Goal: Book appointment/travel/reservation

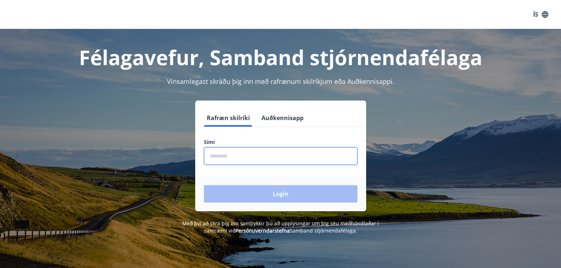
click at [230, 156] on input "phone" at bounding box center [281, 156] width 154 height 18
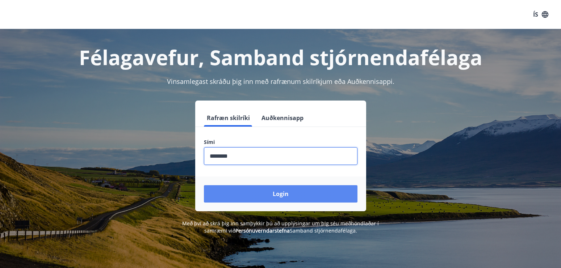
type input "********"
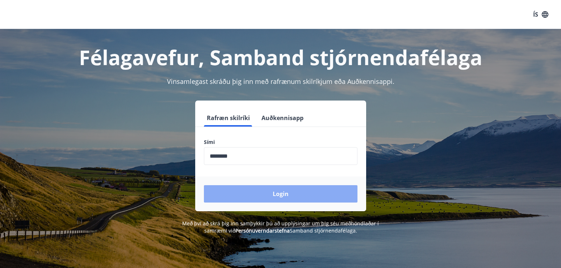
click at [283, 194] on button "Login" at bounding box center [281, 193] width 154 height 17
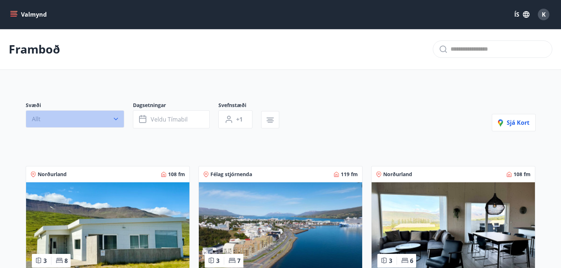
click at [115, 117] on icon "button" at bounding box center [115, 119] width 7 height 7
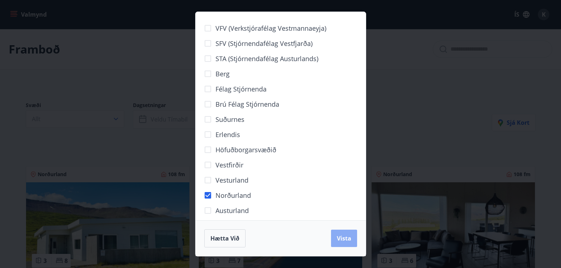
click at [343, 240] on span "Vista" at bounding box center [344, 239] width 14 height 8
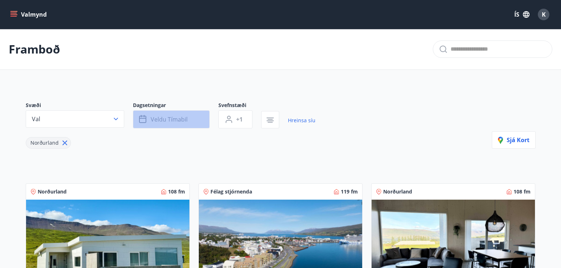
click at [196, 117] on button "Veldu tímabil" at bounding box center [171, 119] width 77 height 18
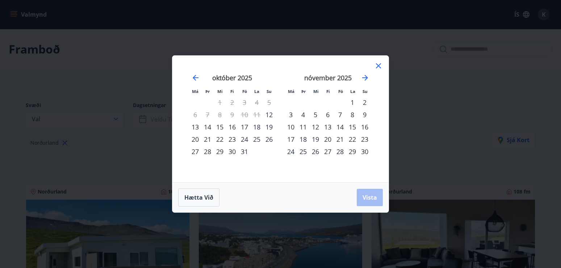
click at [258, 126] on div "18" at bounding box center [257, 127] width 12 height 12
click at [268, 123] on div "19" at bounding box center [269, 127] width 12 height 12
click at [373, 197] on span "Vista" at bounding box center [370, 198] width 14 height 8
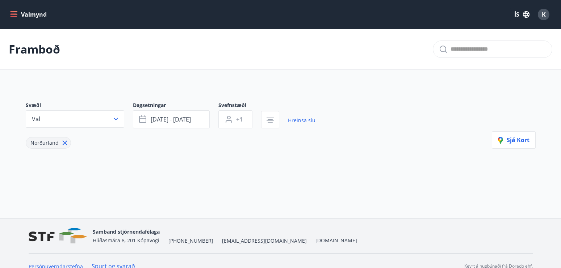
drag, startPoint x: 560, startPoint y: 54, endPoint x: 560, endPoint y: 124, distance: 70.3
click at [516, 140] on span "Sjá kort" at bounding box center [514, 140] width 32 height 8
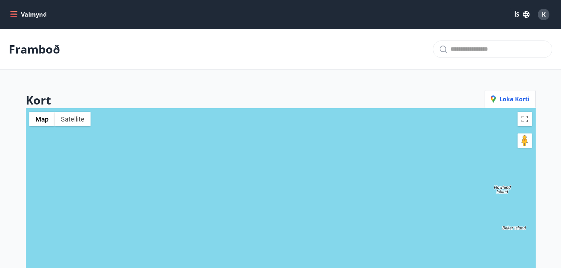
drag, startPoint x: 556, startPoint y: 52, endPoint x: 561, endPoint y: 131, distance: 79.1
click at [561, 131] on html "Valmynd ÍS K Framboð Kort Loka korti ← Move left → Move right ↑ Move up ↓ Move …" at bounding box center [280, 235] width 561 height 471
click at [545, 13] on span "K" at bounding box center [544, 15] width 4 height 8
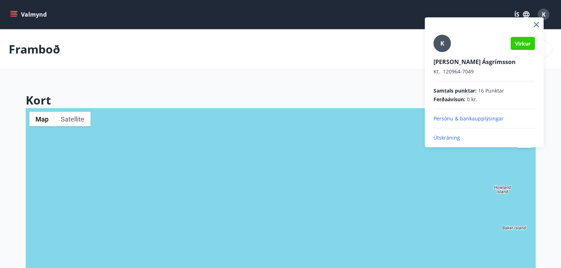
click at [16, 8] on div at bounding box center [280, 134] width 561 height 268
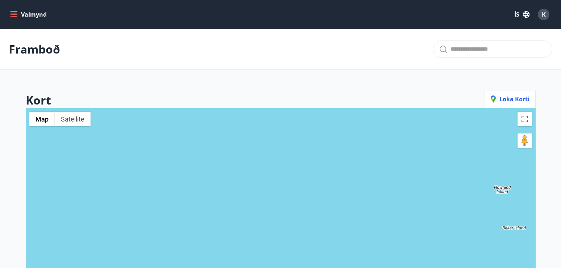
click at [28, 15] on button "Valmynd" at bounding box center [29, 14] width 41 height 13
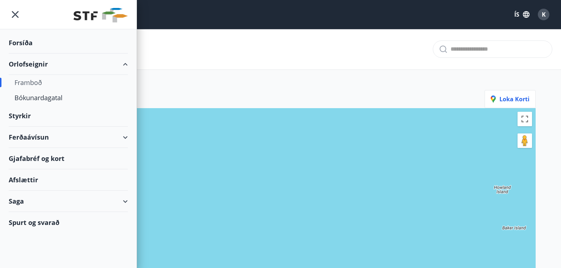
click at [28, 82] on div "Framboð" at bounding box center [68, 82] width 108 height 15
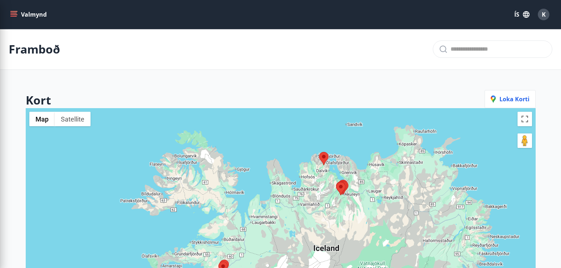
click at [350, 205] on div at bounding box center [281, 242] width 510 height 268
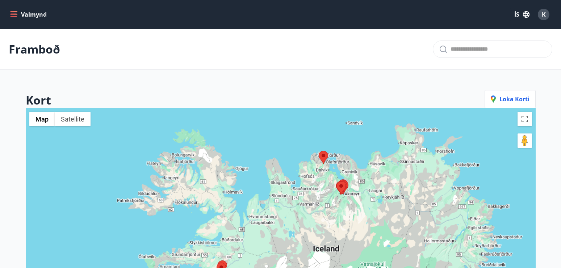
click at [350, 205] on div at bounding box center [281, 242] width 510 height 268
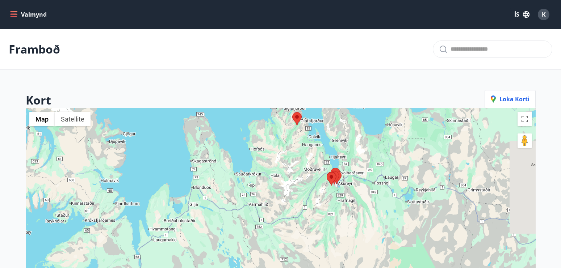
click at [347, 192] on div at bounding box center [281, 242] width 510 height 268
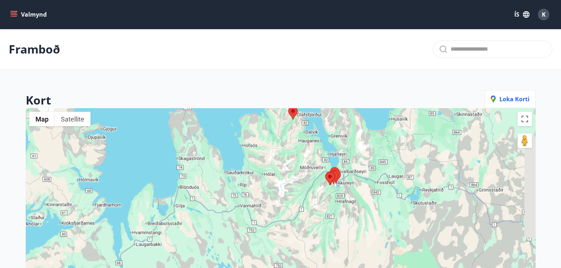
click at [347, 192] on div at bounding box center [281, 242] width 510 height 268
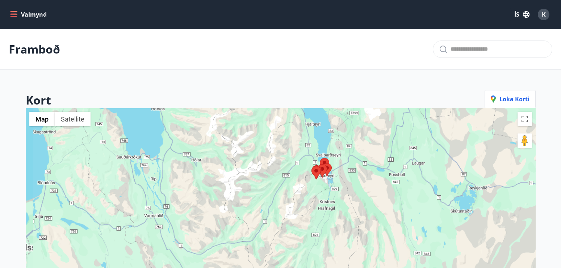
click at [347, 192] on div at bounding box center [281, 242] width 510 height 268
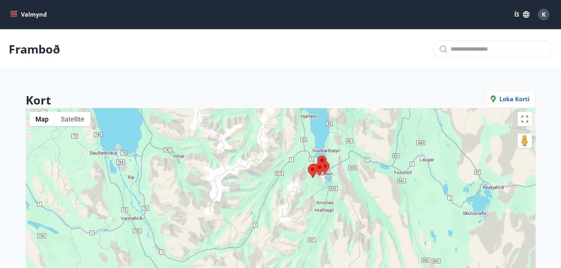
click at [347, 192] on div at bounding box center [281, 242] width 510 height 268
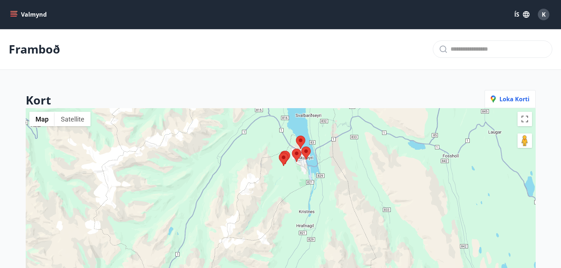
click at [316, 175] on div at bounding box center [281, 242] width 510 height 268
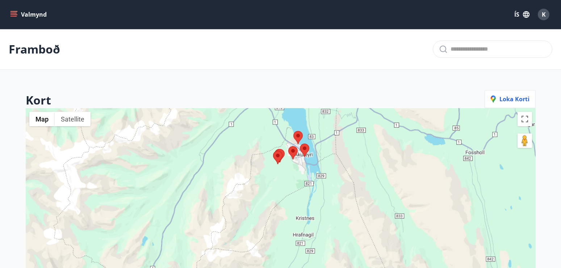
click at [316, 175] on div at bounding box center [281, 242] width 510 height 268
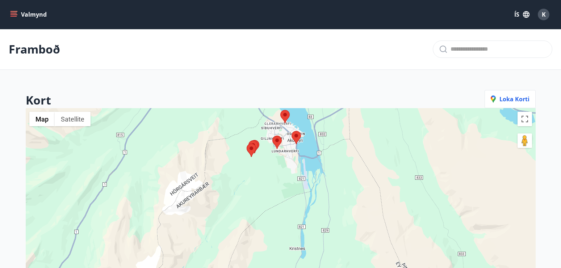
click at [305, 163] on div at bounding box center [281, 242] width 510 height 268
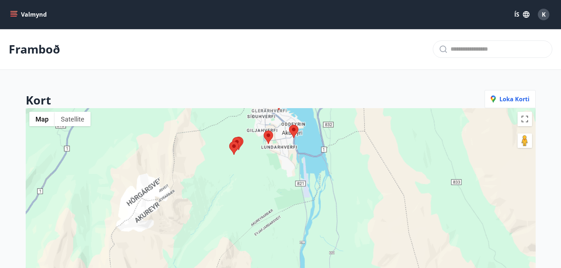
click at [305, 163] on div at bounding box center [281, 242] width 510 height 268
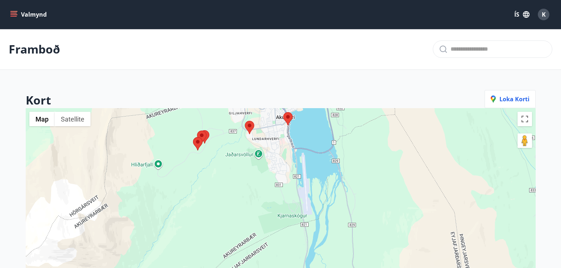
click at [293, 167] on div at bounding box center [281, 242] width 510 height 268
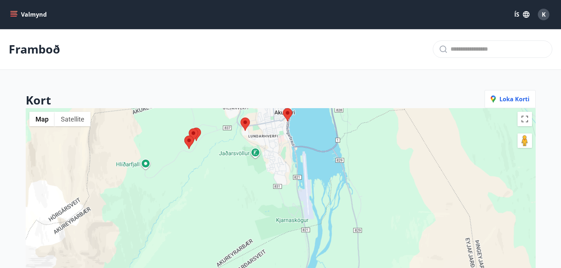
click at [293, 167] on div at bounding box center [281, 242] width 510 height 268
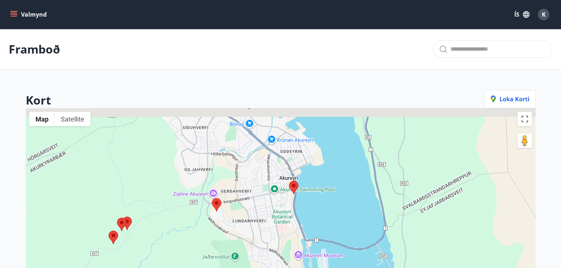
drag, startPoint x: 309, startPoint y: 120, endPoint x: 321, endPoint y: 233, distance: 112.9
click at [321, 233] on div at bounding box center [281, 242] width 510 height 268
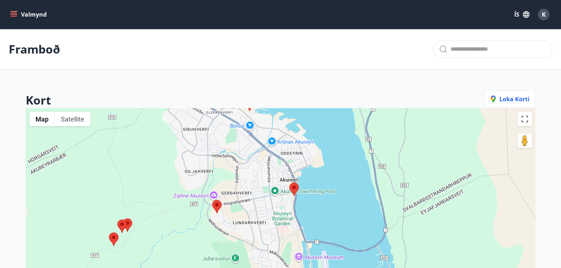
click at [308, 214] on div at bounding box center [281, 242] width 510 height 268
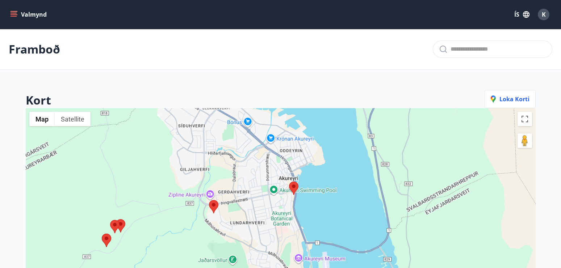
click at [308, 214] on div at bounding box center [281, 242] width 510 height 268
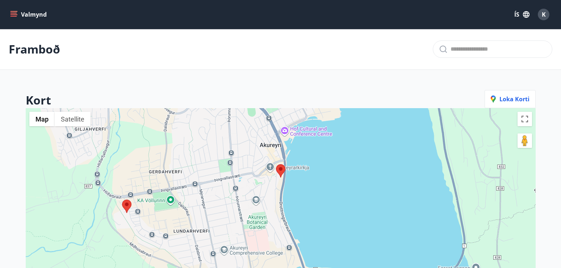
click at [304, 185] on div at bounding box center [281, 242] width 510 height 268
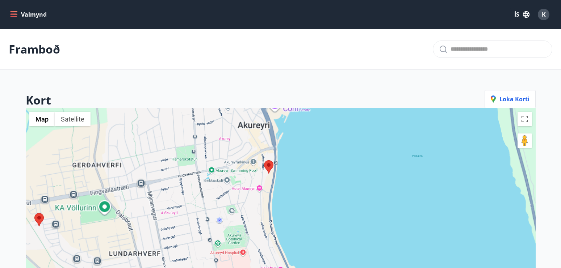
click at [304, 185] on div at bounding box center [281, 242] width 510 height 268
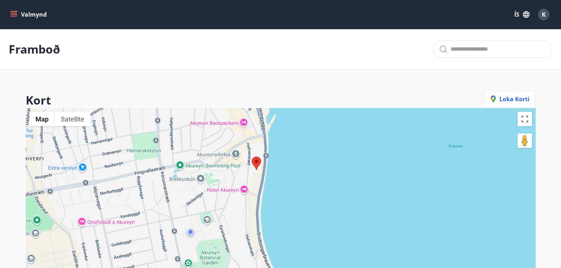
click at [252, 157] on area at bounding box center [252, 157] width 0 height 0
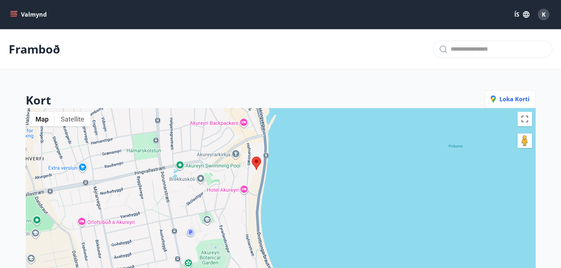
click at [252, 157] on area at bounding box center [252, 157] width 0 height 0
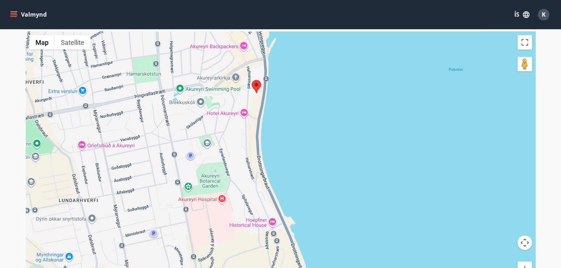
scroll to position [66, 0]
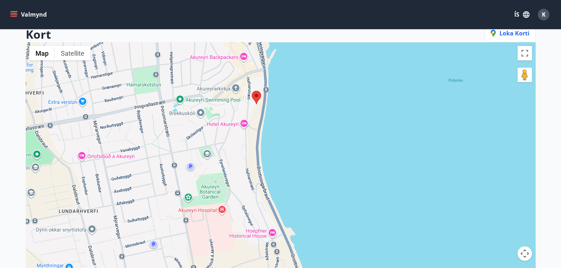
click at [252, 91] on area at bounding box center [252, 91] width 0 height 0
click at [514, 34] on span "Loka korti" at bounding box center [510, 33] width 39 height 8
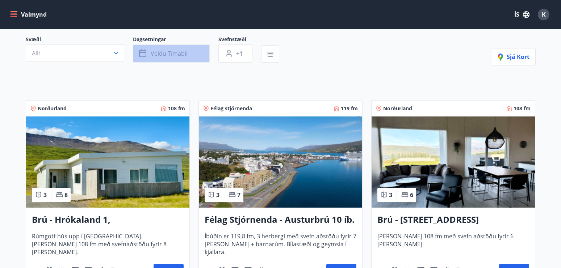
click at [168, 51] on span "Veldu tímabil" at bounding box center [169, 54] width 37 height 8
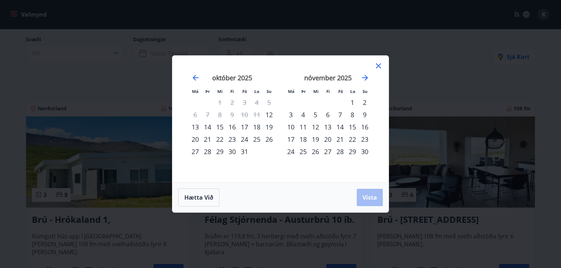
click at [257, 125] on div "18" at bounding box center [257, 127] width 12 height 12
click at [268, 126] on div "19" at bounding box center [269, 127] width 12 height 12
click at [367, 200] on span "Vista" at bounding box center [370, 198] width 14 height 8
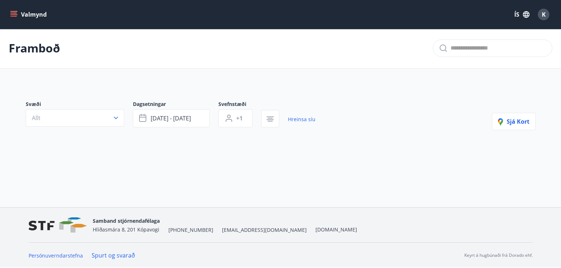
scroll to position [1, 0]
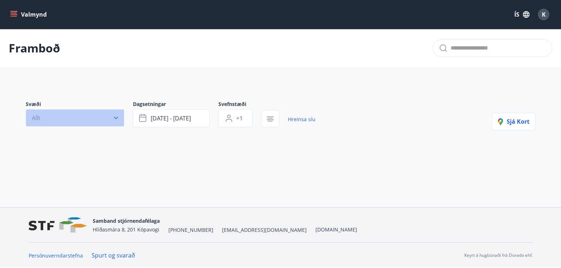
click at [117, 117] on icon "button" at bounding box center [116, 118] width 4 height 3
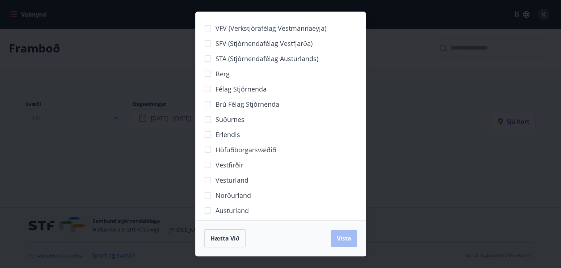
click at [117, 117] on div "VFV (Verkstjórafélag Vestmannaeyja) SFV (Stjórnendafélag Vestfjarða) STA (Stjór…" at bounding box center [280, 134] width 561 height 268
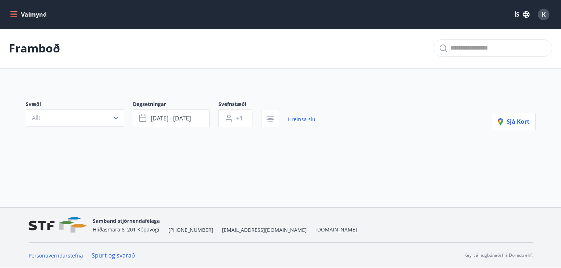
click at [13, 11] on icon "menu" at bounding box center [13, 14] width 7 height 7
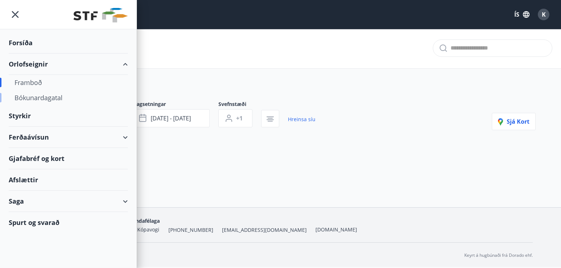
click at [51, 98] on div "Bókunardagatal" at bounding box center [68, 97] width 108 height 15
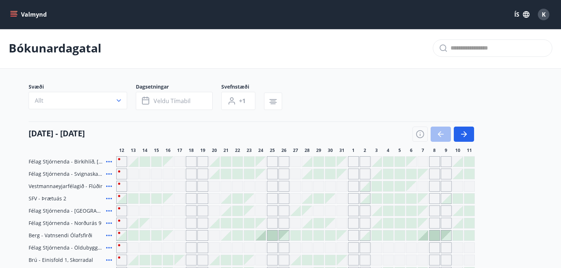
drag, startPoint x: 559, startPoint y: 96, endPoint x: 542, endPoint y: 49, distance: 49.7
click at [246, 100] on button "+1" at bounding box center [238, 101] width 34 height 18
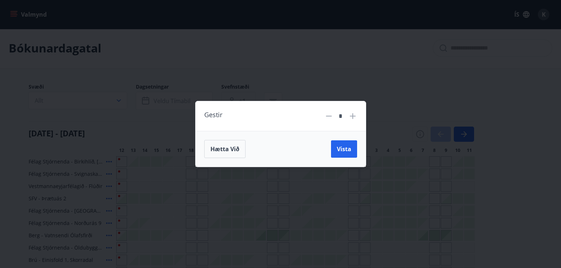
click at [246, 100] on div "Gestir * Hætta við Vista" at bounding box center [280, 134] width 561 height 268
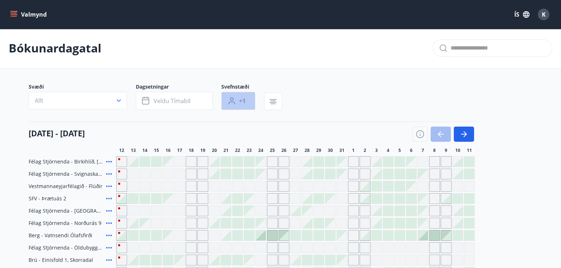
click at [246, 100] on button "+1" at bounding box center [238, 101] width 34 height 18
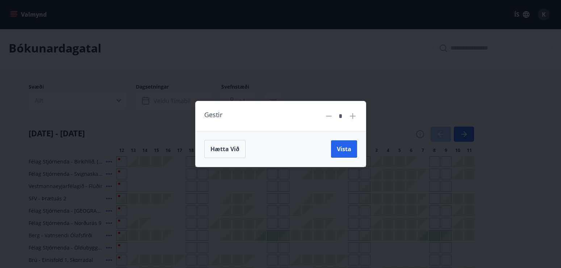
click at [353, 113] on icon at bounding box center [353, 116] width 9 height 9
type input "*"
click at [466, 69] on div "Gestir * Hætta við Vista" at bounding box center [280, 134] width 561 height 268
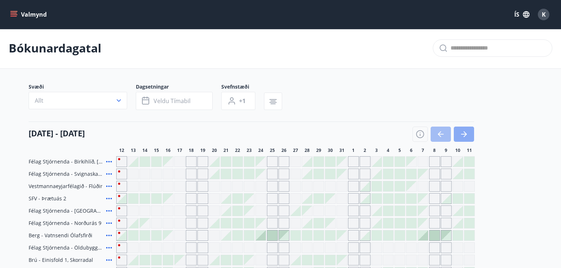
click at [466, 136] on icon "button" at bounding box center [464, 134] width 9 height 9
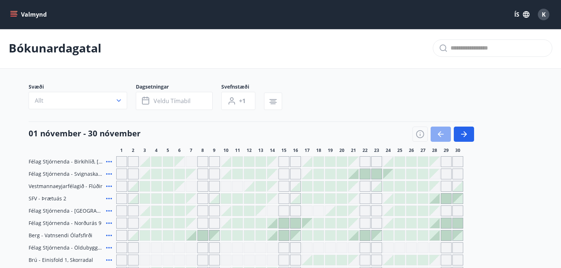
click at [443, 133] on icon "button" at bounding box center [441, 134] width 9 height 9
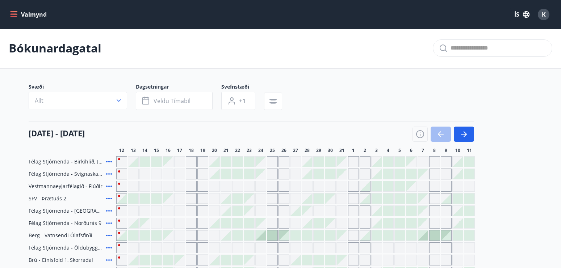
click at [191, 161] on div "Gráir dagar eru ekki bókanlegir" at bounding box center [191, 162] width 11 height 11
click at [137, 161] on div at bounding box center [133, 162] width 10 height 10
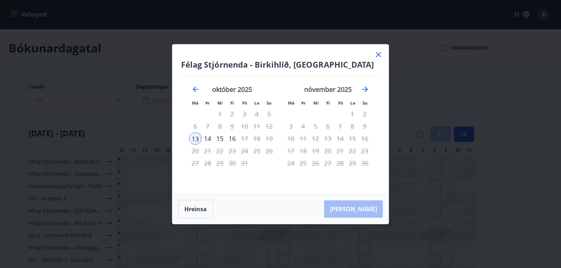
click at [381, 53] on icon at bounding box center [378, 54] width 9 height 9
